Goal: Check status

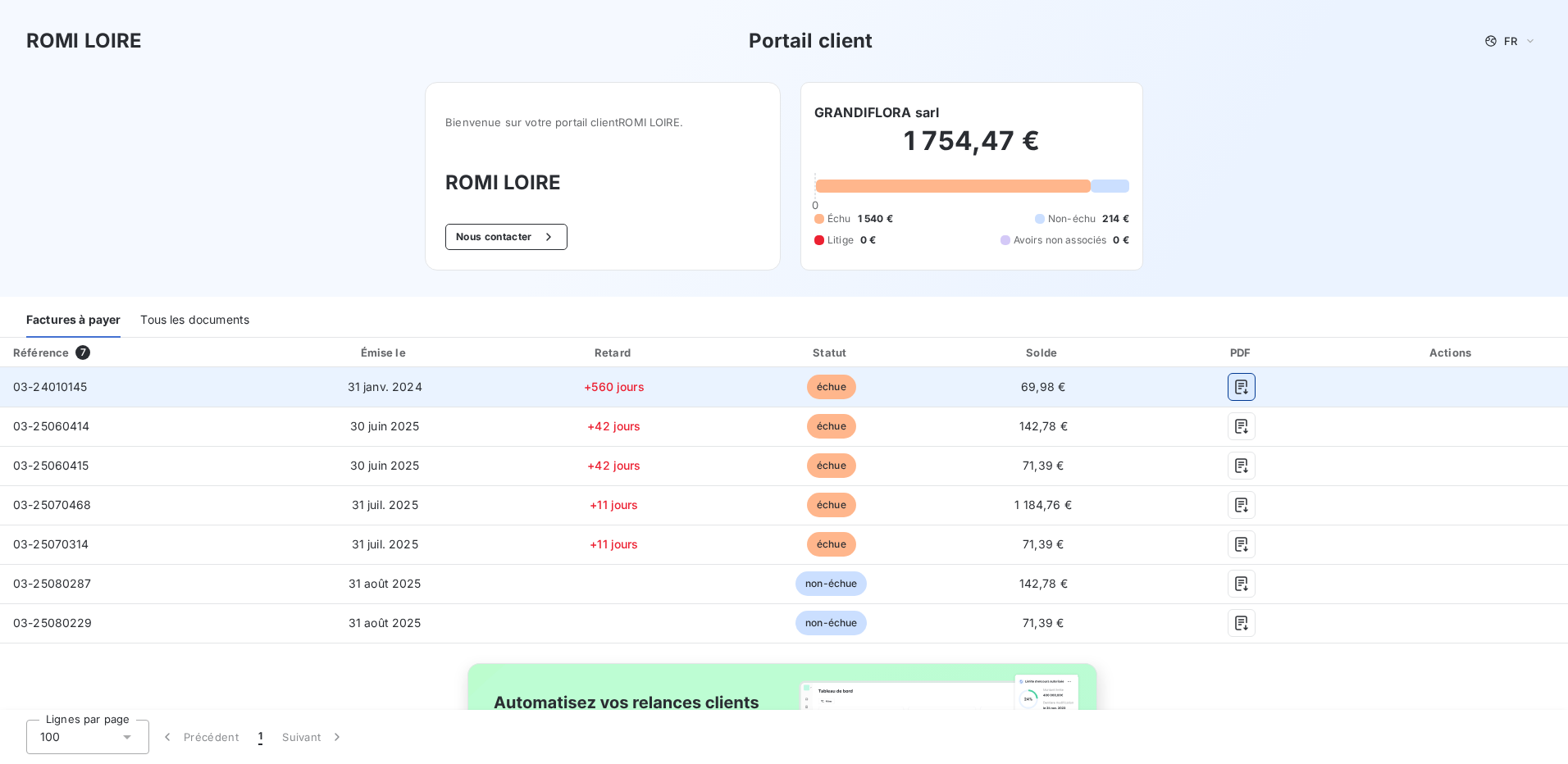
click at [1237, 389] on icon "button" at bounding box center [1242, 387] width 13 height 15
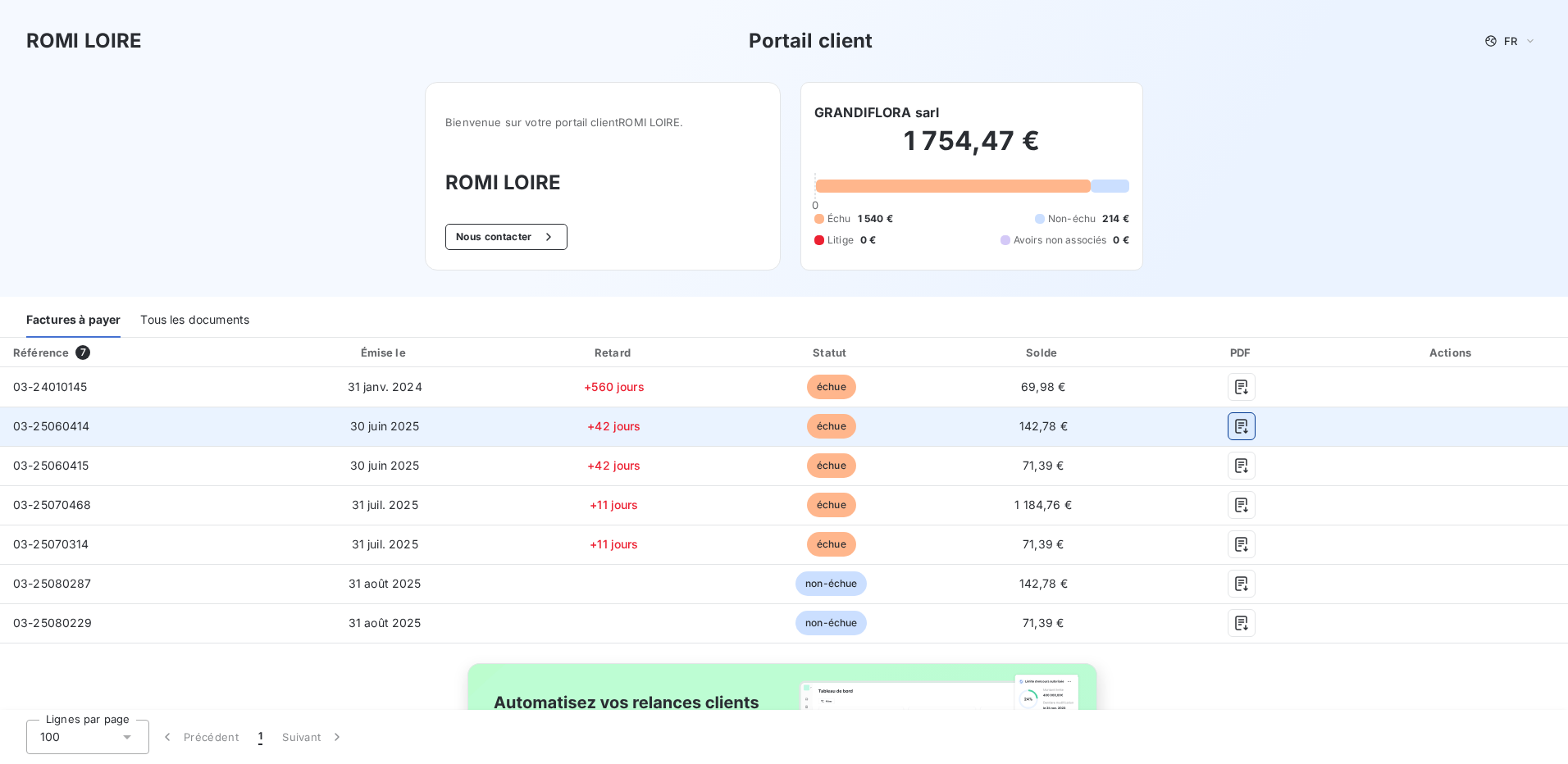
click at [1234, 425] on icon "button" at bounding box center [1241, 426] width 17 height 17
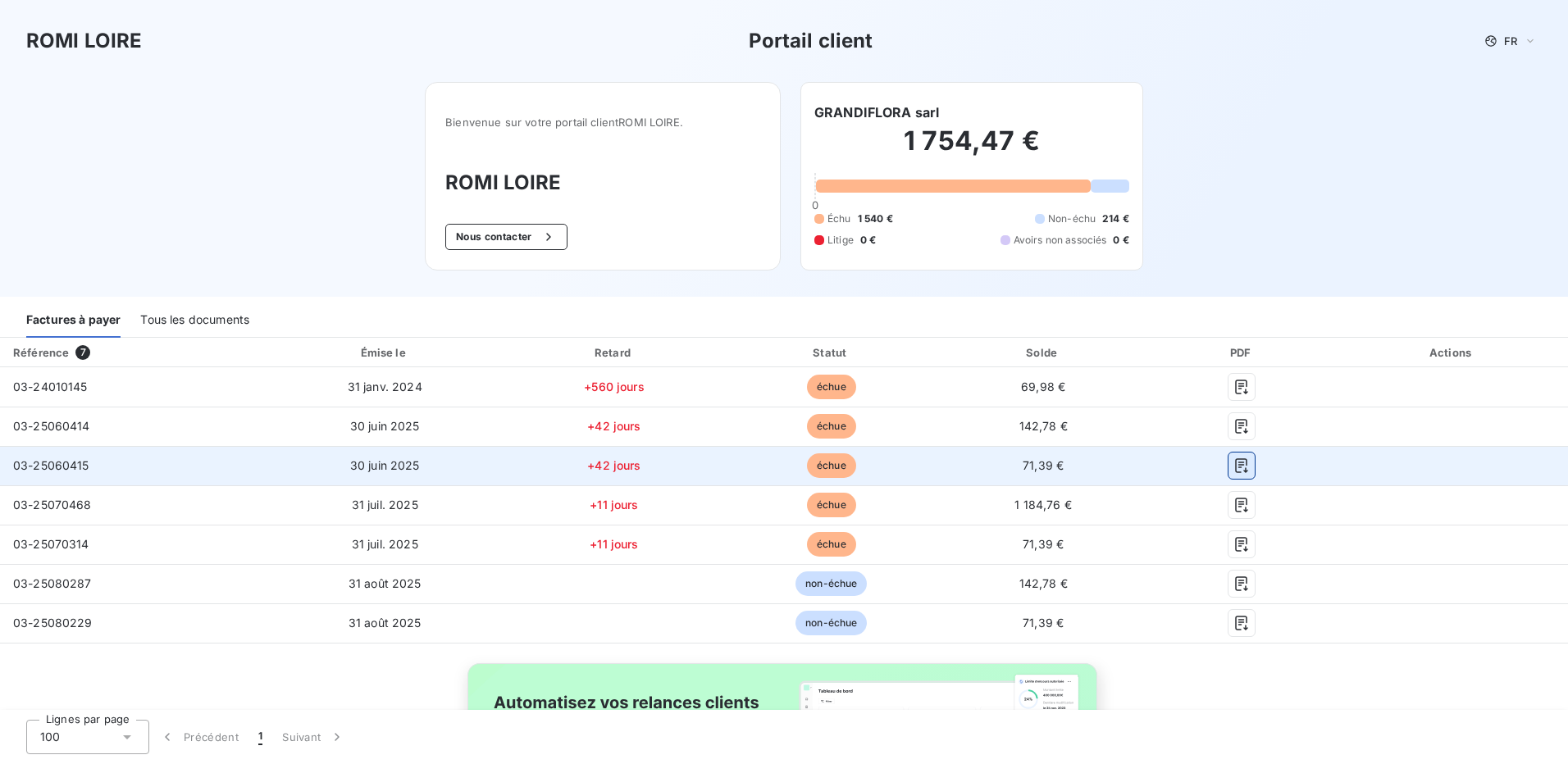
click at [1237, 465] on icon "button" at bounding box center [1242, 466] width 13 height 15
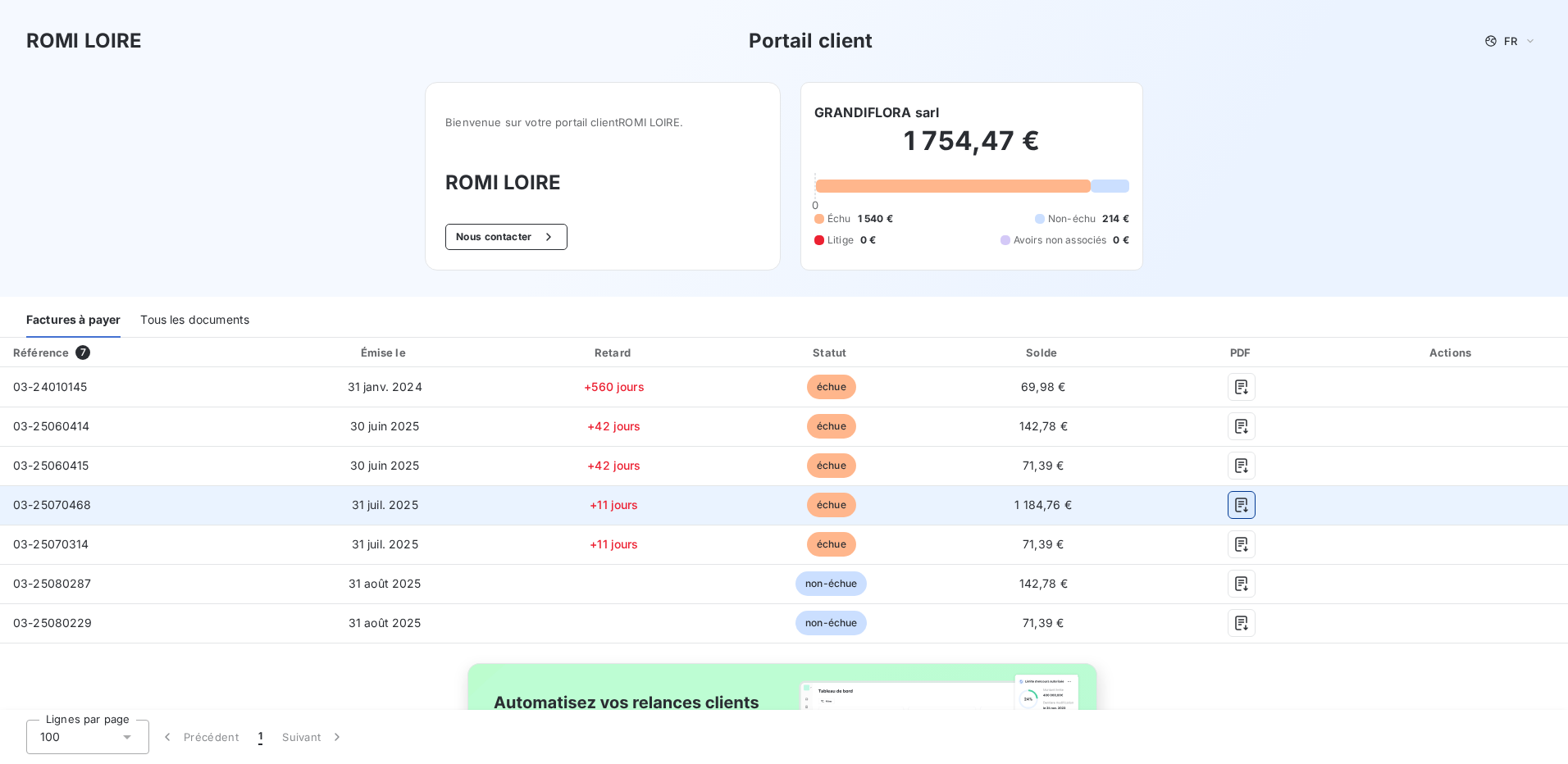
click at [1234, 507] on icon "button" at bounding box center [1241, 504] width 17 height 17
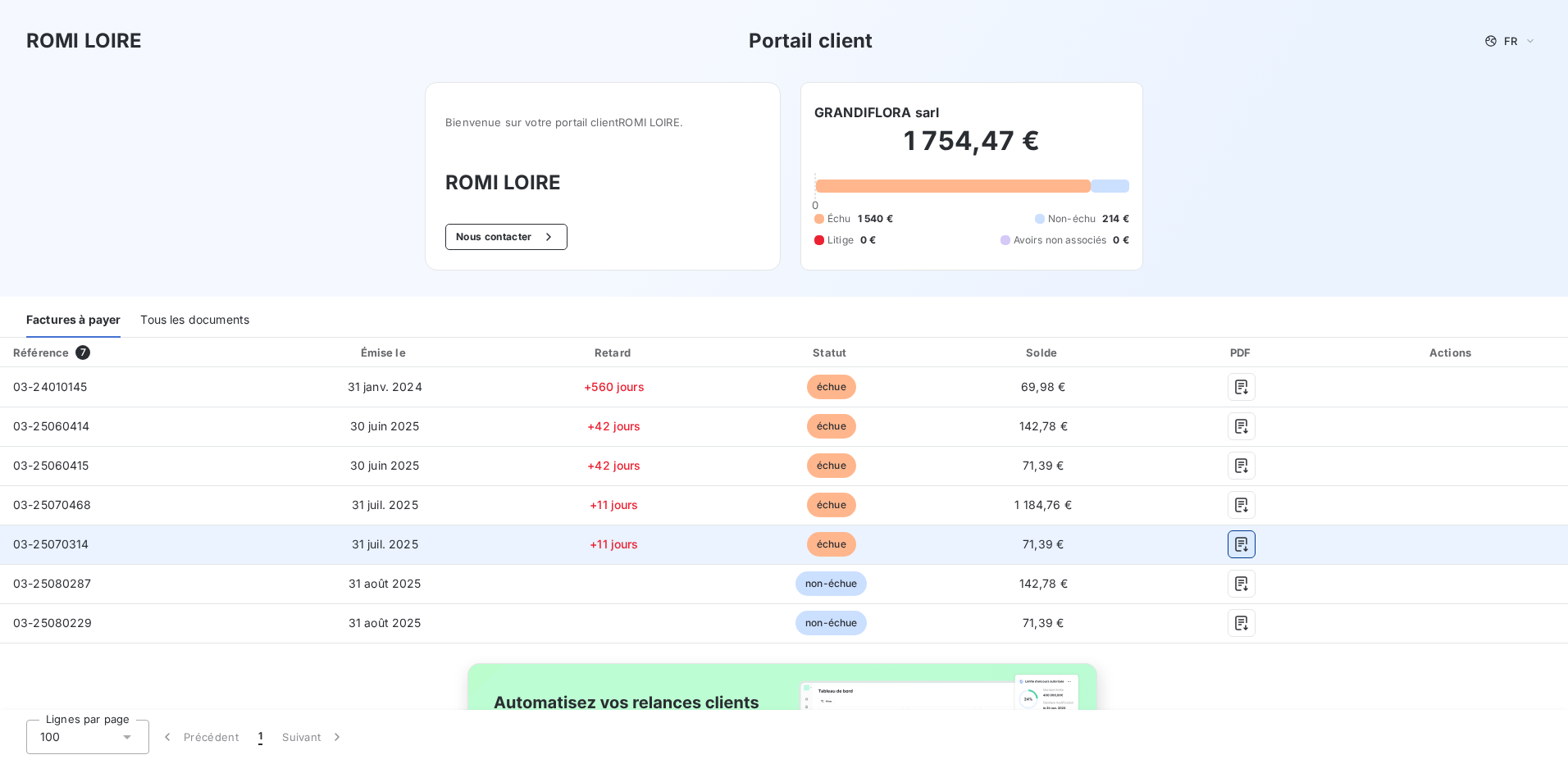
click at [1234, 545] on icon "button" at bounding box center [1241, 544] width 17 height 17
